Goal: Book appointment/travel/reservation

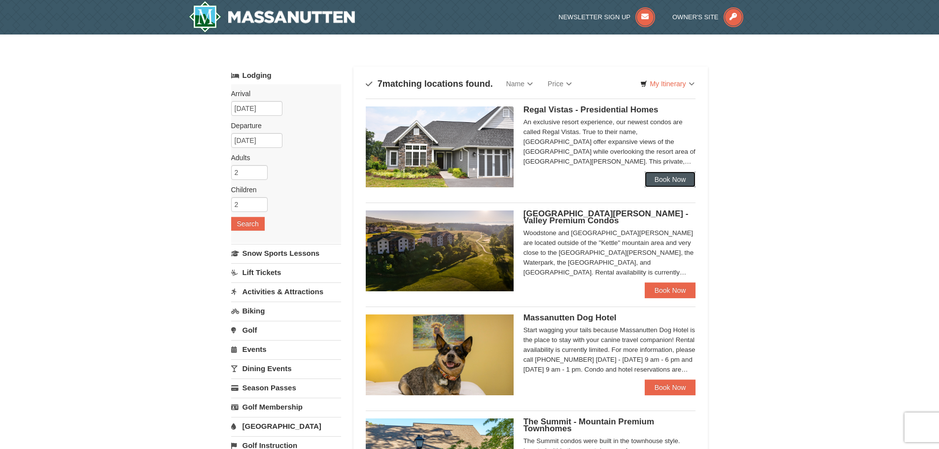
click at [674, 183] on link "Book Now" at bounding box center [670, 180] width 51 height 16
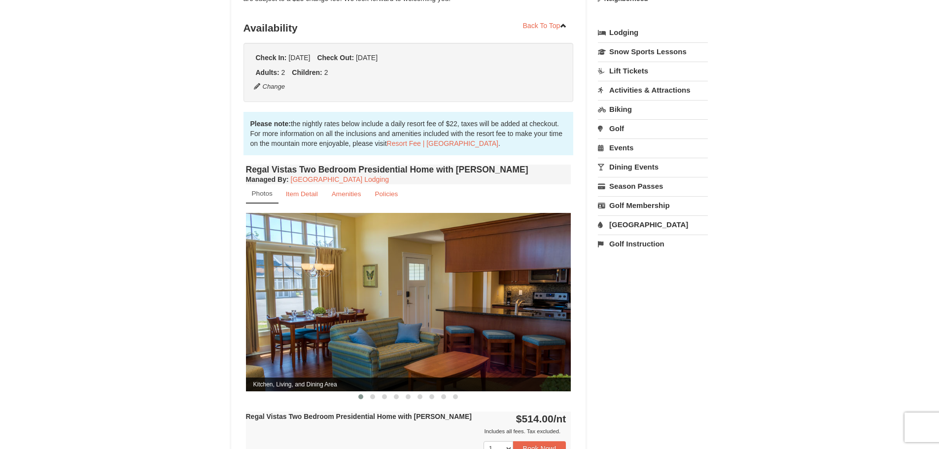
scroll to position [246, 0]
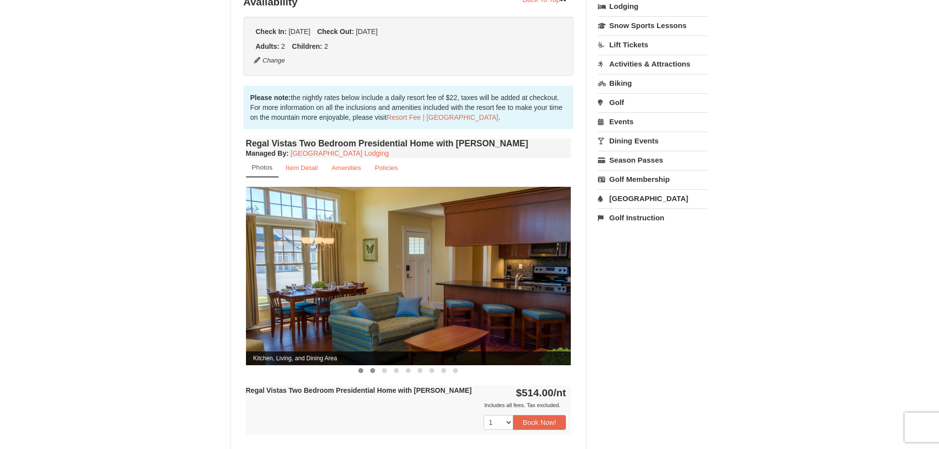
click at [375, 368] on span at bounding box center [372, 370] width 5 height 5
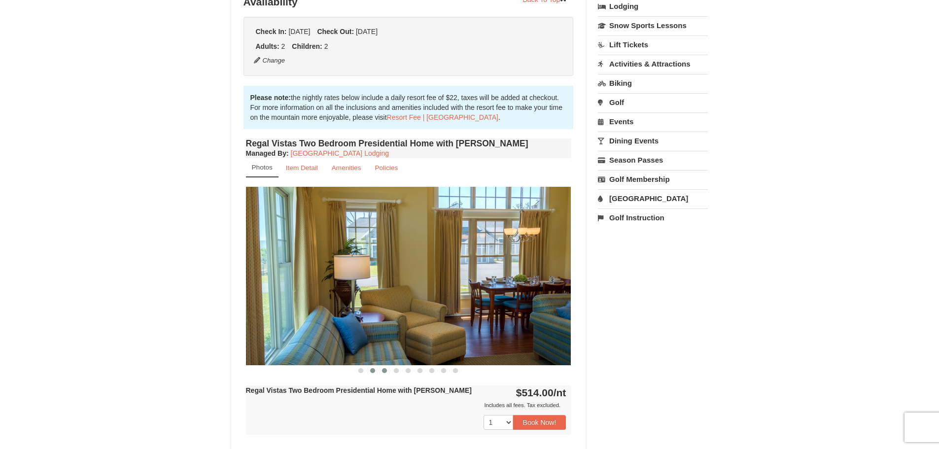
click at [383, 368] on span at bounding box center [384, 370] width 5 height 5
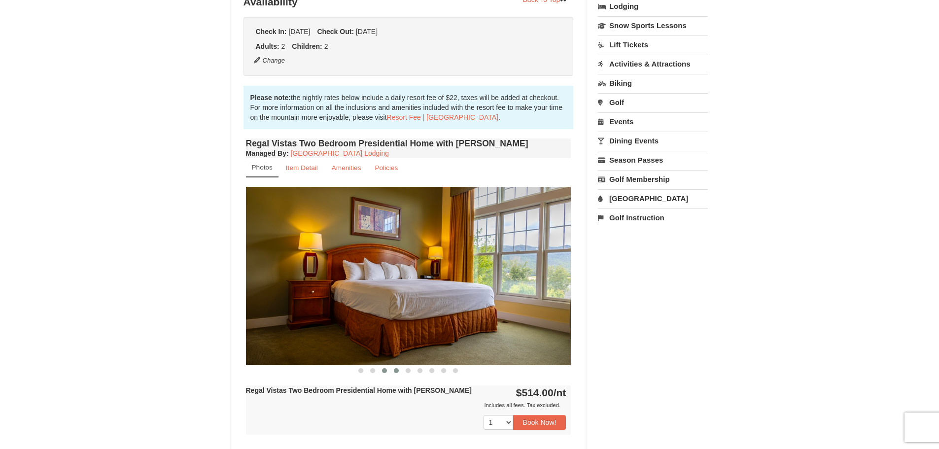
click at [394, 368] on span at bounding box center [396, 370] width 5 height 5
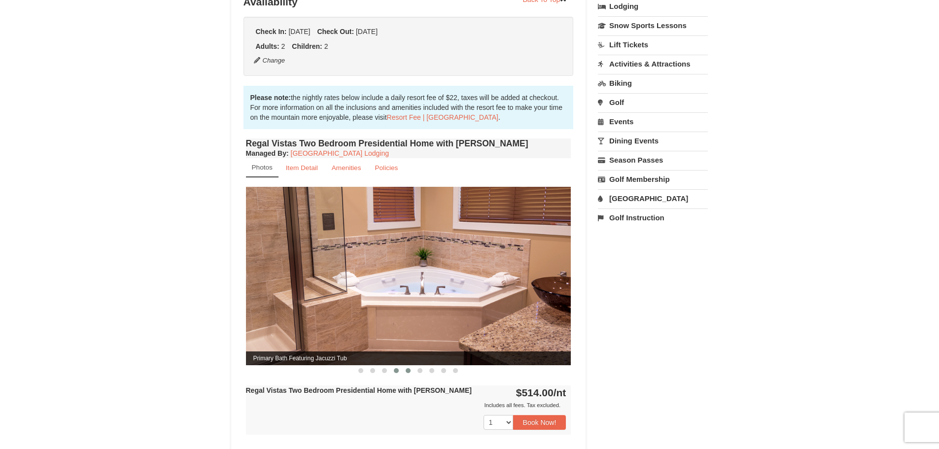
click at [408, 368] on span at bounding box center [408, 370] width 5 height 5
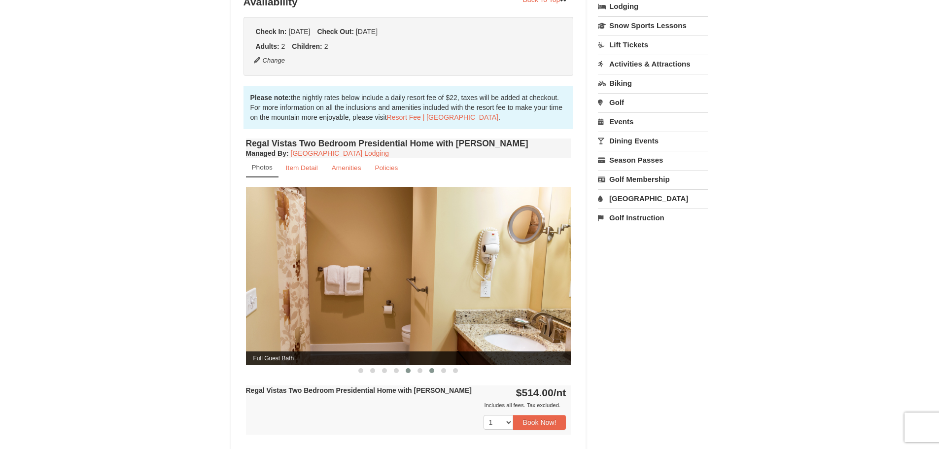
click at [427, 366] on button at bounding box center [432, 371] width 12 height 10
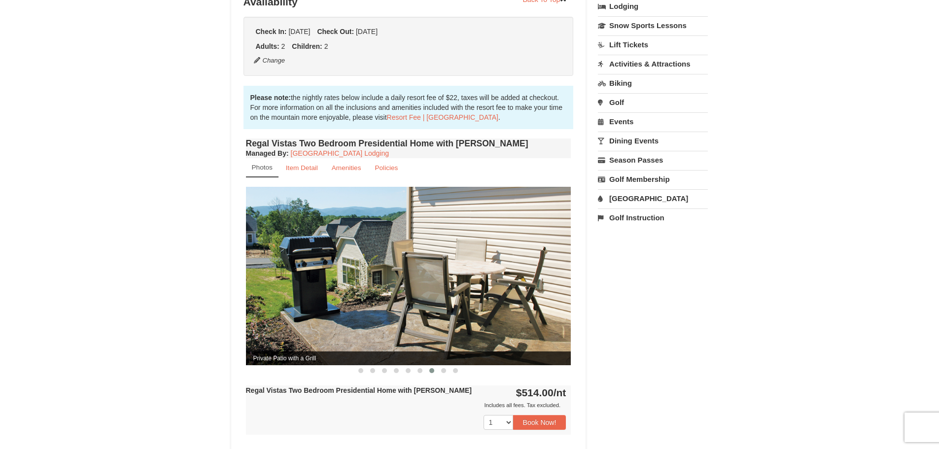
click at [436, 366] on button at bounding box center [432, 371] width 12 height 10
click at [444, 368] on span at bounding box center [443, 370] width 5 height 5
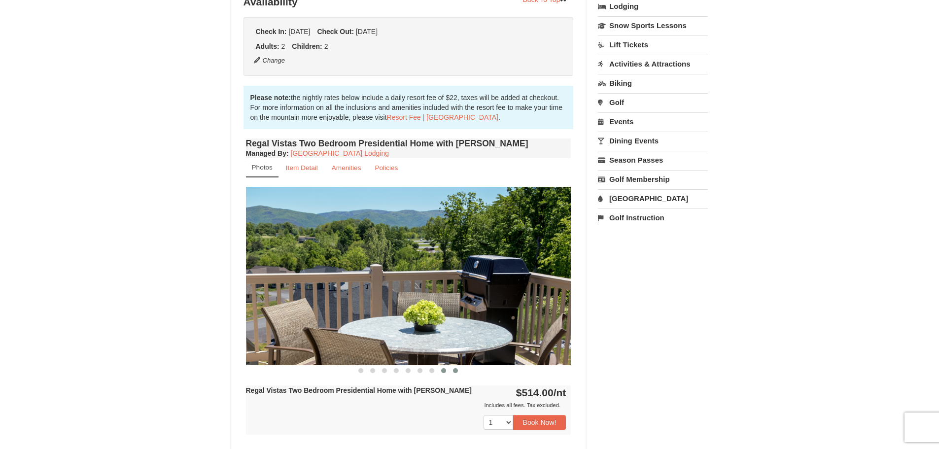
click at [459, 366] on button at bounding box center [456, 371] width 12 height 10
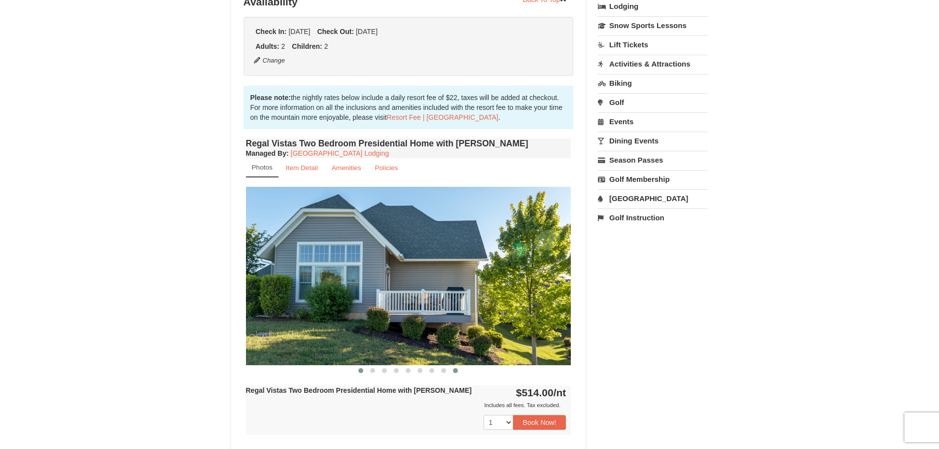
click at [358, 366] on button at bounding box center [361, 371] width 12 height 10
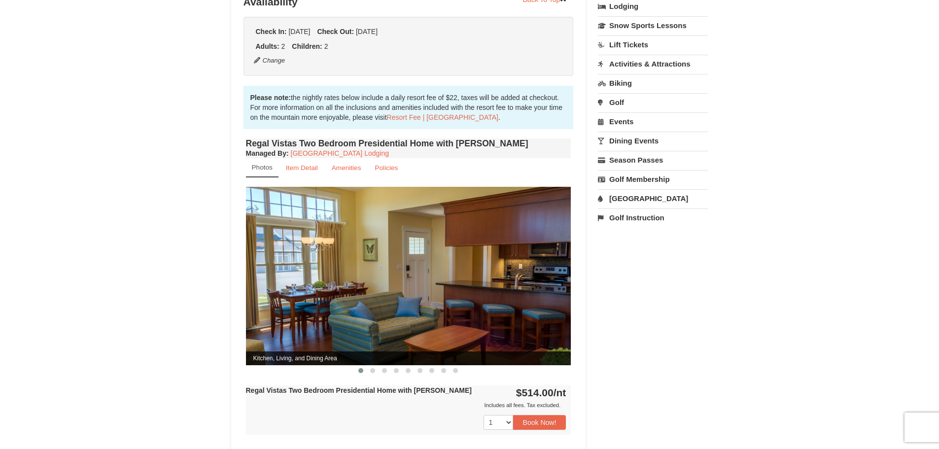
click at [355, 366] on button at bounding box center [361, 371] width 12 height 10
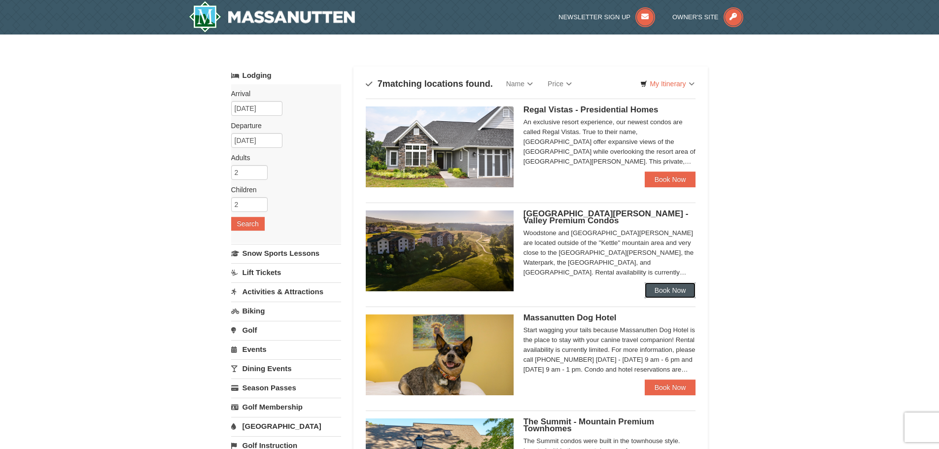
click at [660, 293] on link "Book Now" at bounding box center [670, 290] width 51 height 16
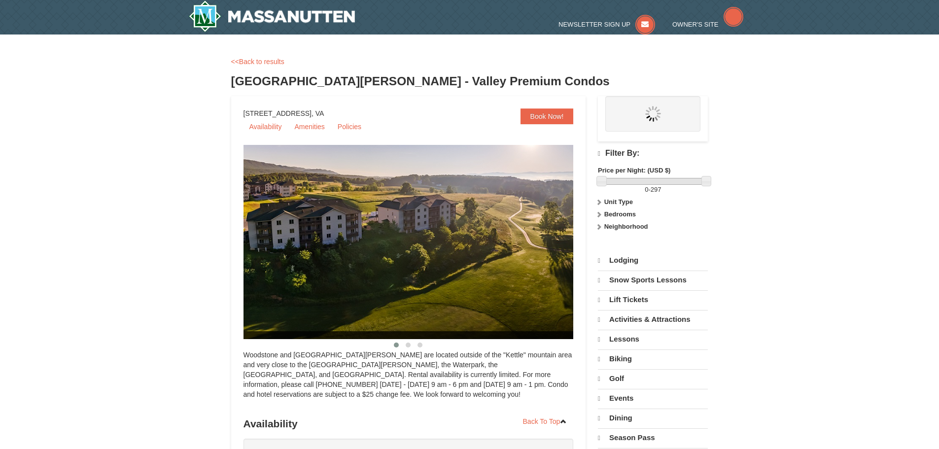
select select "9"
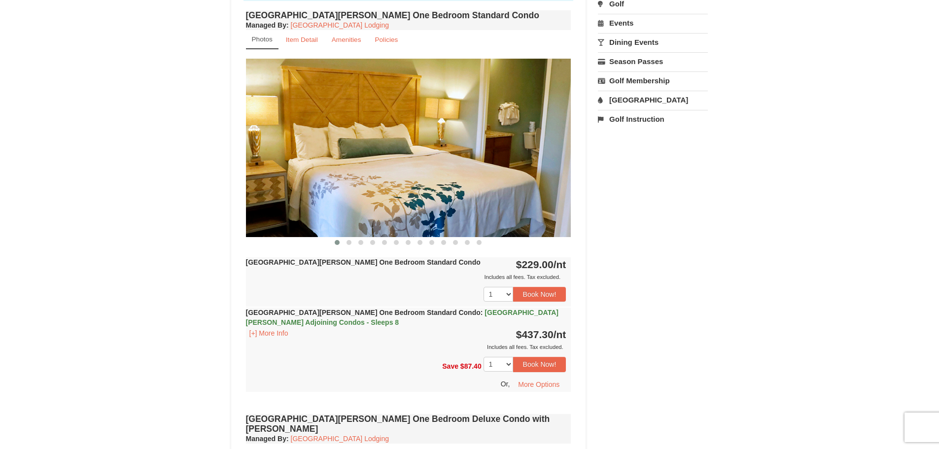
scroll to position [345, 0]
click at [349, 245] on span at bounding box center [349, 243] width 5 height 5
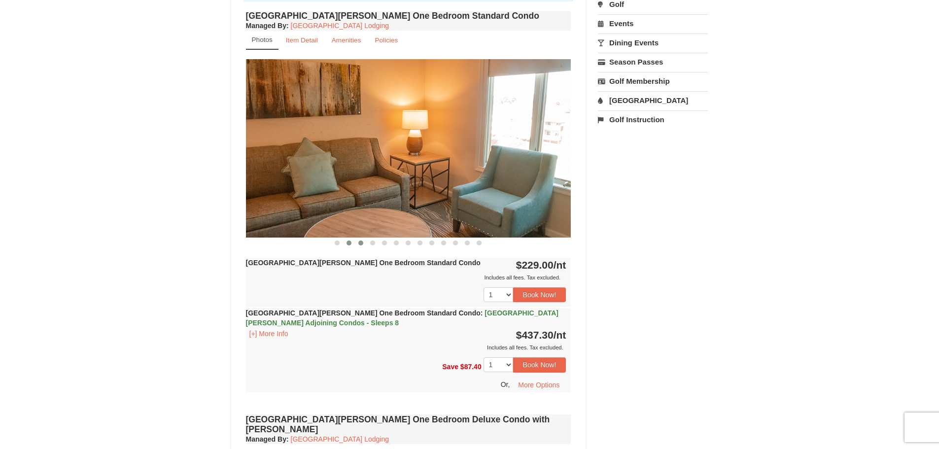
click at [356, 246] on button at bounding box center [361, 243] width 12 height 10
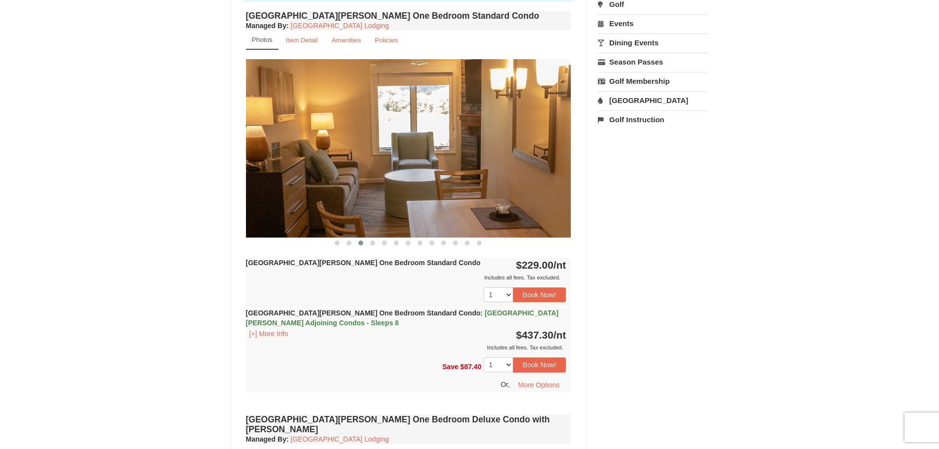
click at [364, 248] on div "[GEOGRAPHIC_DATA][PERSON_NAME] One Bedroom Standard Condo Managed By : Massanut…" at bounding box center [409, 209] width 330 height 403
click at [372, 245] on button at bounding box center [373, 243] width 12 height 10
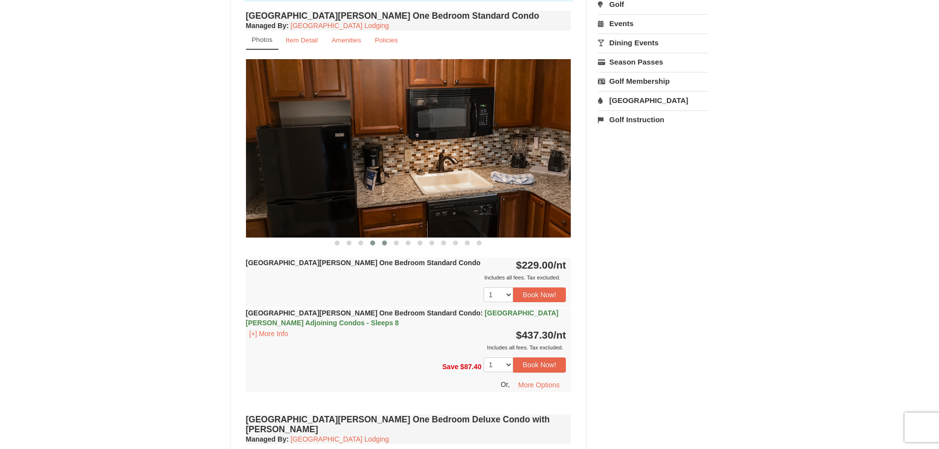
click at [385, 245] on span at bounding box center [384, 243] width 5 height 5
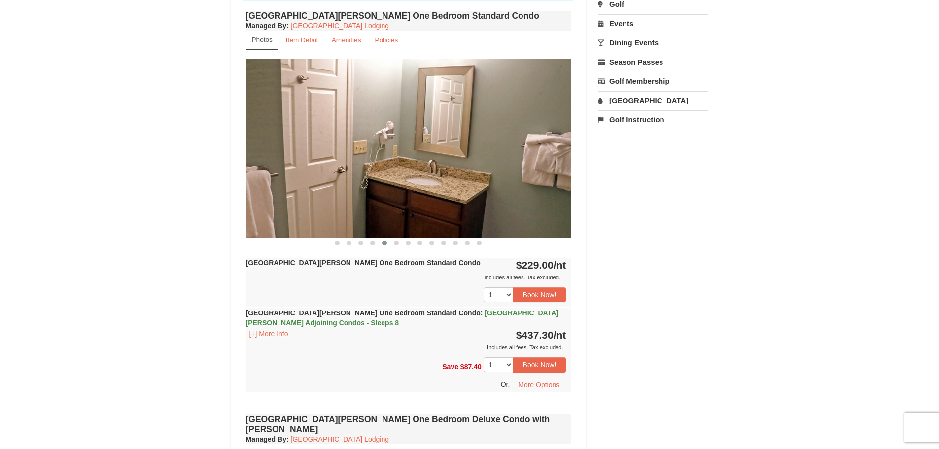
click at [401, 249] on div "[GEOGRAPHIC_DATA][PERSON_NAME] One Bedroom Standard Condo Managed By : Massanut…" at bounding box center [409, 209] width 330 height 403
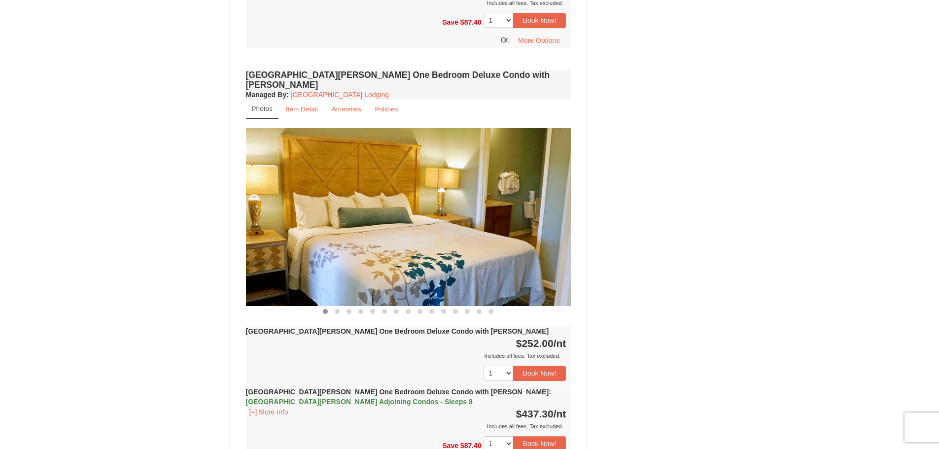
scroll to position [690, 0]
